Goal: Answer question/provide support

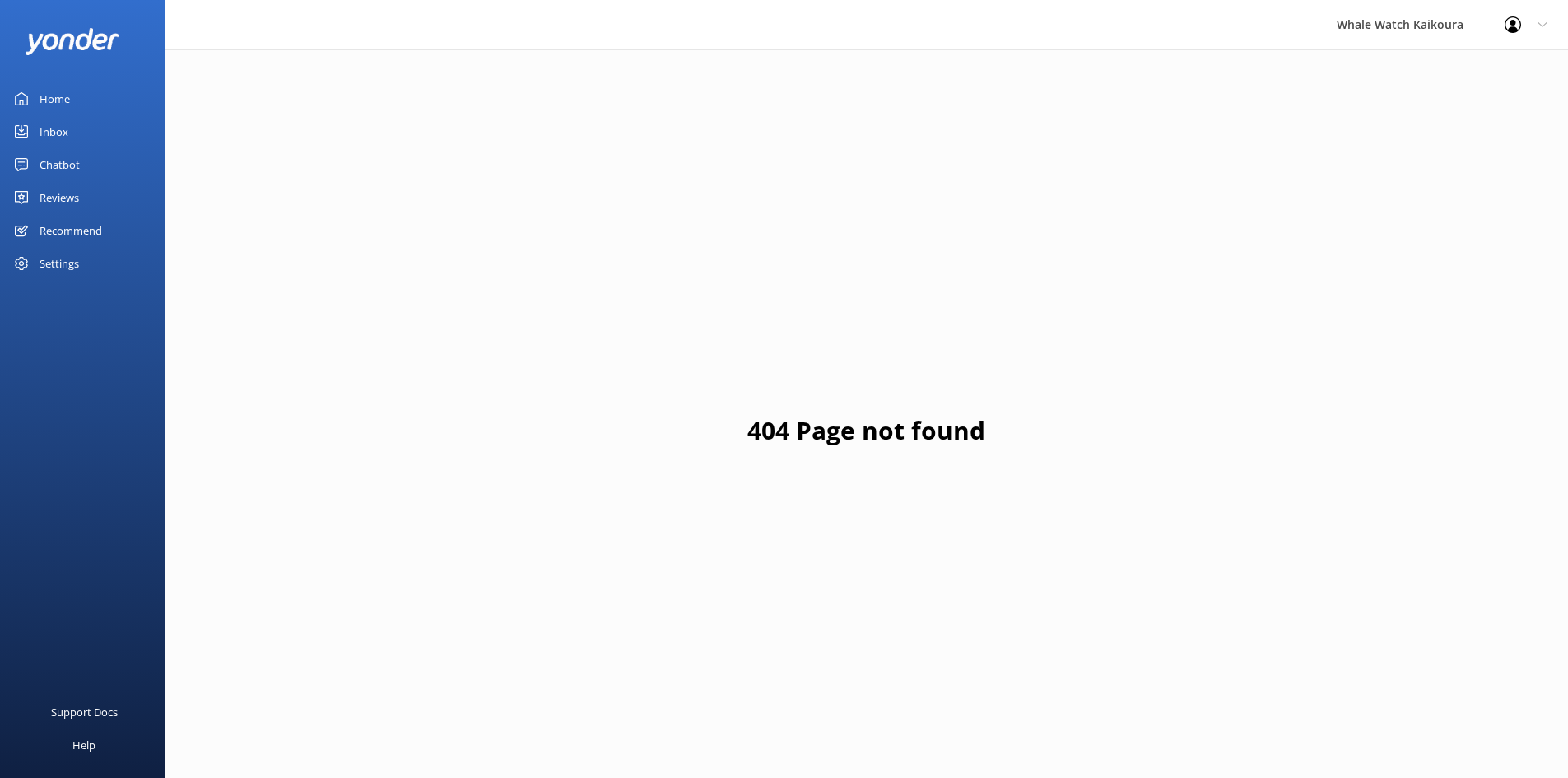
click at [101, 122] on link "Inbox" at bounding box center [82, 132] width 165 height 33
click at [102, 132] on link "Inbox" at bounding box center [82, 132] width 165 height 33
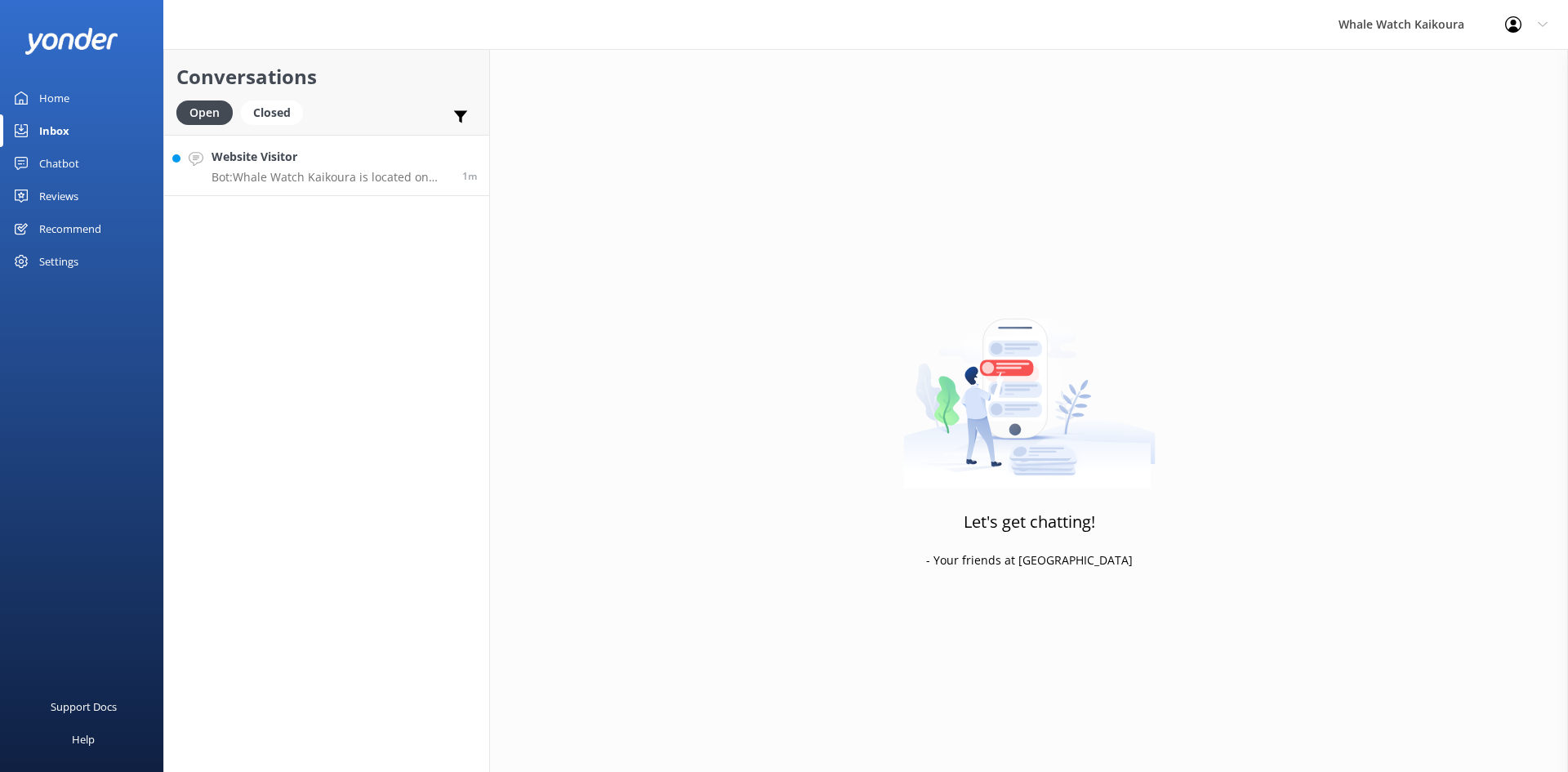
click at [308, 160] on h4 "Website Visitor" at bounding box center [331, 157] width 239 height 18
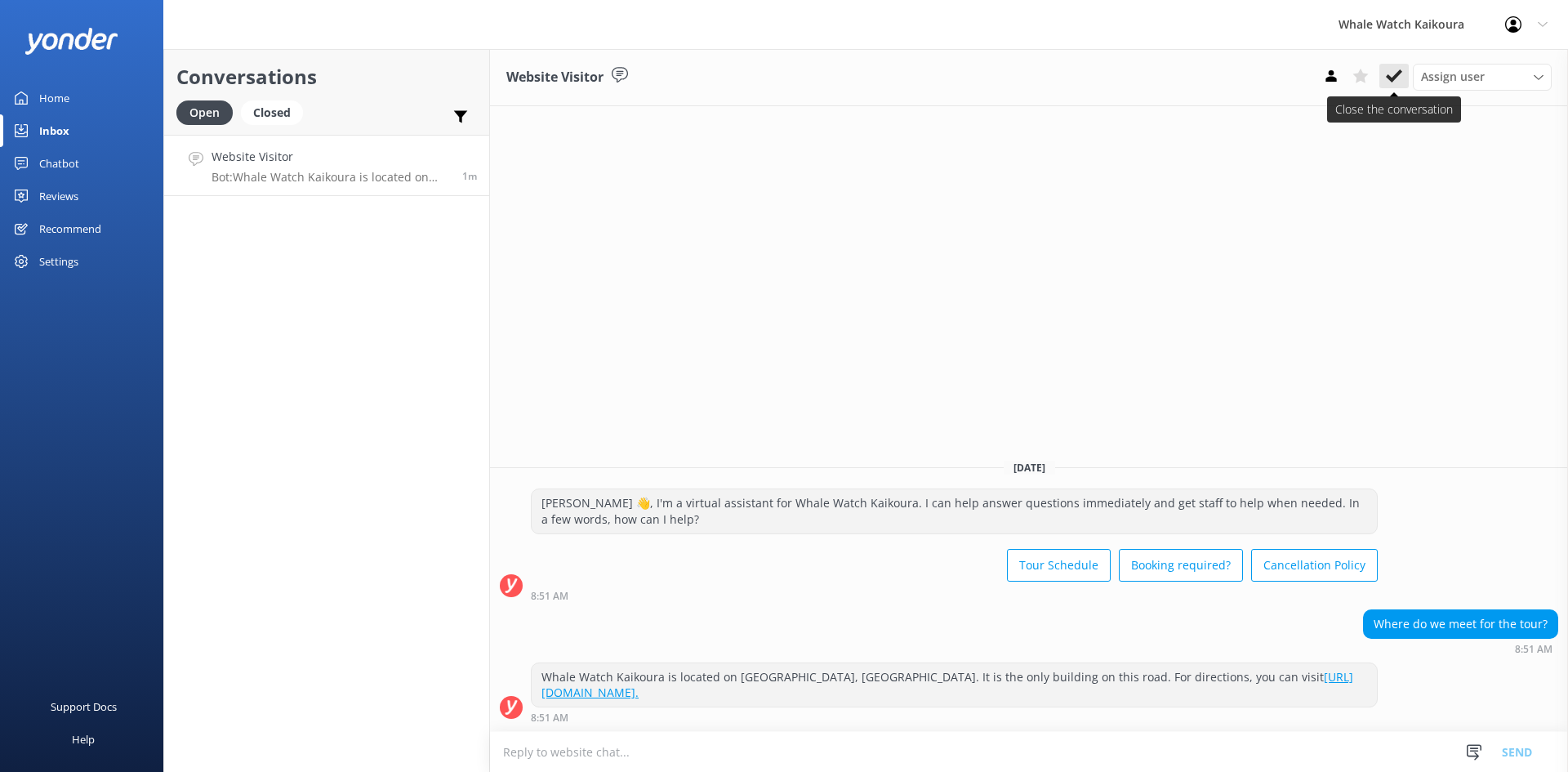
click at [1405, 79] on button at bounding box center [1394, 76] width 29 height 25
